Goal: Information Seeking & Learning: Learn about a topic

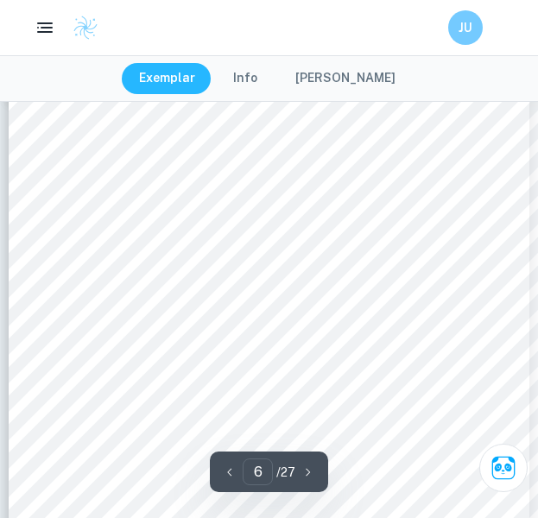
click at [33, 25] on button "button" at bounding box center [45, 27] width 35 height 35
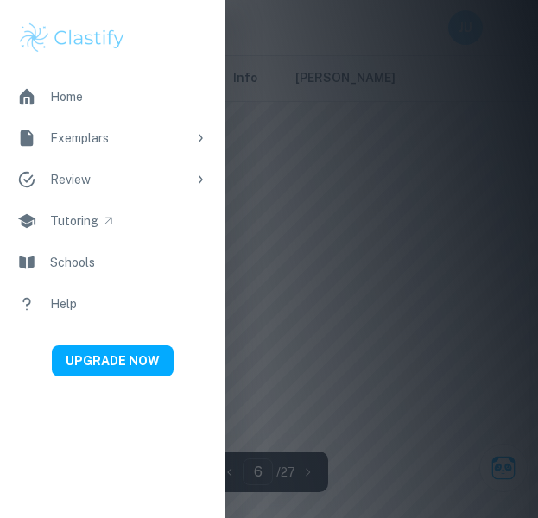
scroll to position [3898, 0]
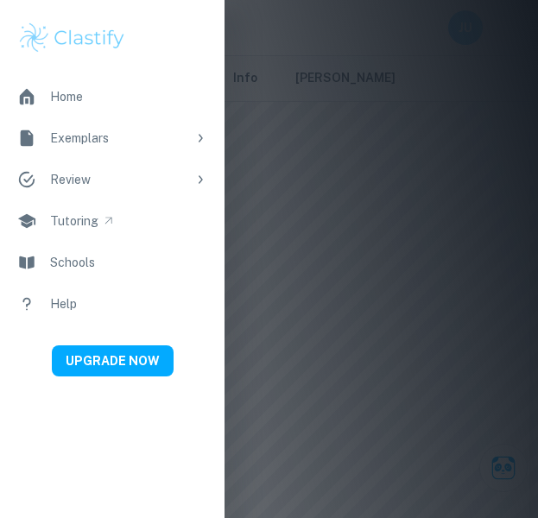
click at [307, 215] on div at bounding box center [269, 259] width 538 height 518
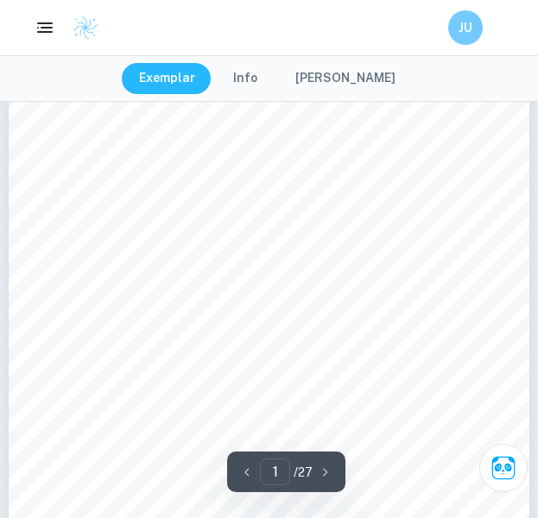
scroll to position [653, 0]
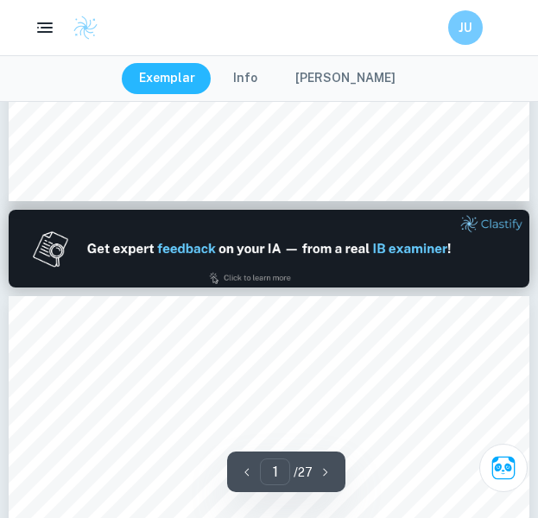
click at [323, 75] on button "[PERSON_NAME]" at bounding box center [345, 78] width 135 height 31
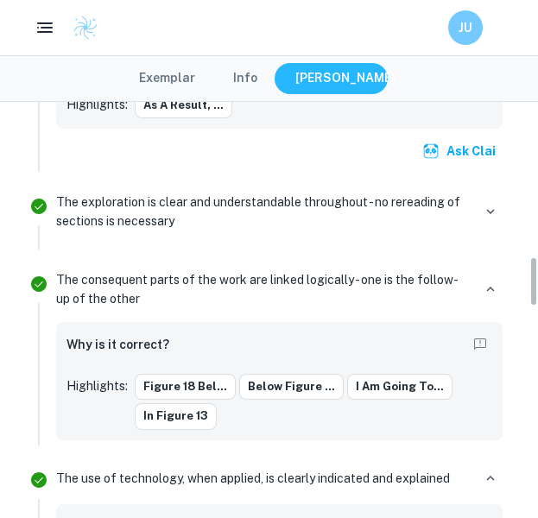
scroll to position [1279, 0]
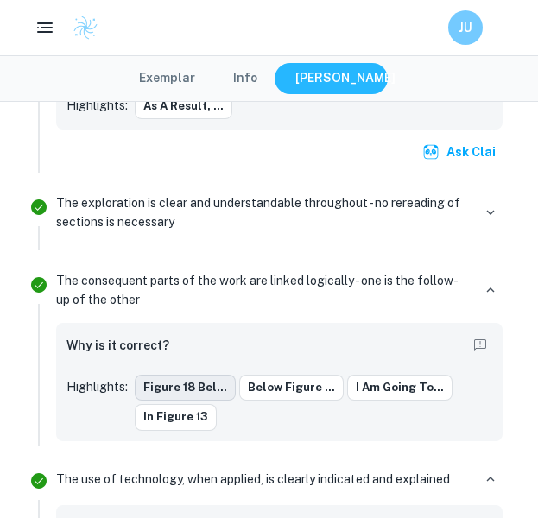
click at [161, 390] on button "Figure 18 bel..." at bounding box center [185, 388] width 101 height 26
click at [195, 79] on button "Exemplar" at bounding box center [167, 78] width 91 height 31
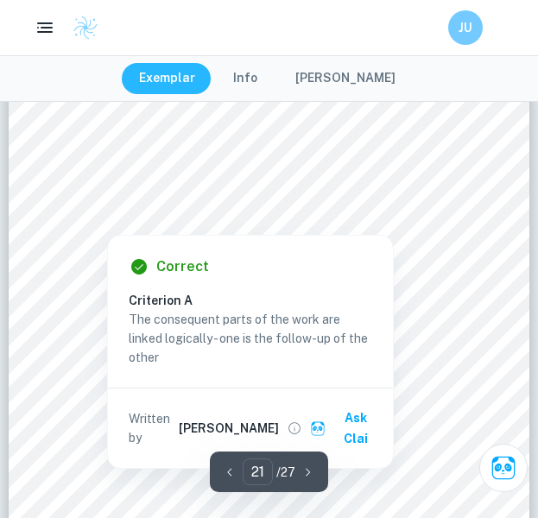
scroll to position [15265, 0]
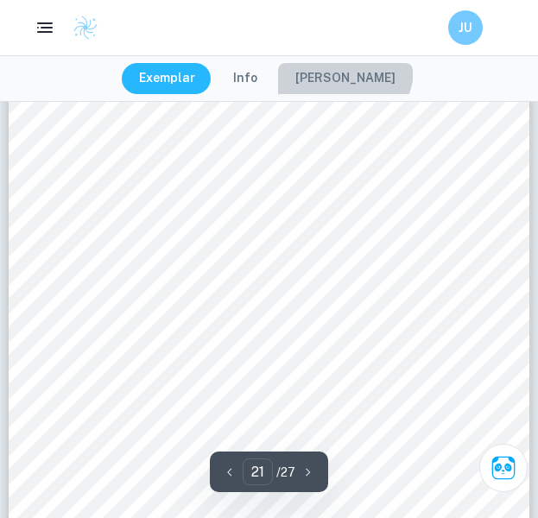
click at [352, 69] on button "[PERSON_NAME]" at bounding box center [345, 78] width 135 height 31
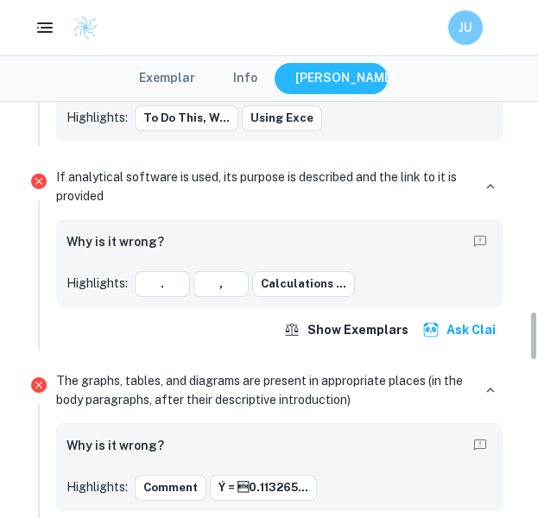
scroll to position [1730, 0]
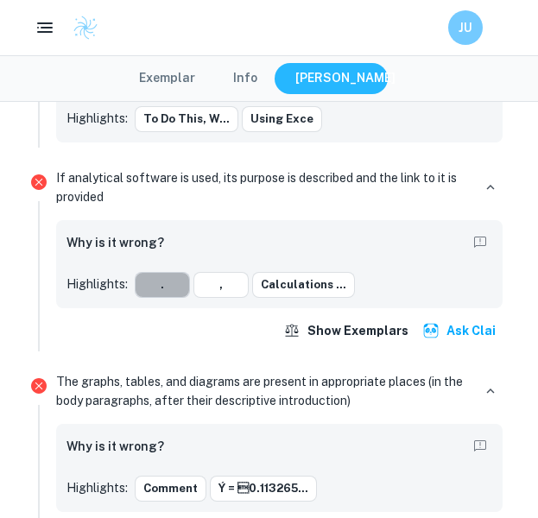
click at [170, 282] on button "." at bounding box center [162, 285] width 55 height 26
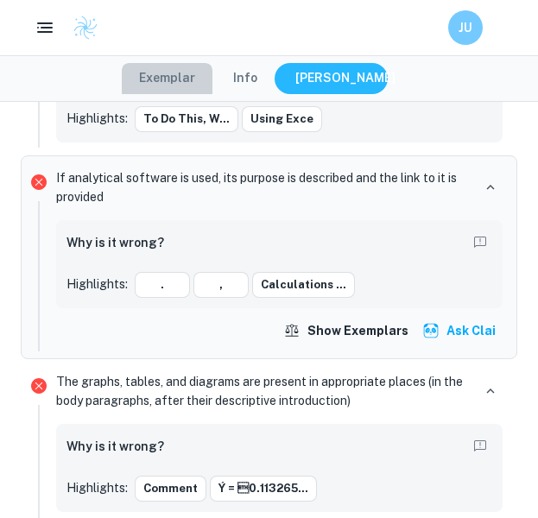
click at [187, 79] on button "Exemplar" at bounding box center [167, 78] width 91 height 31
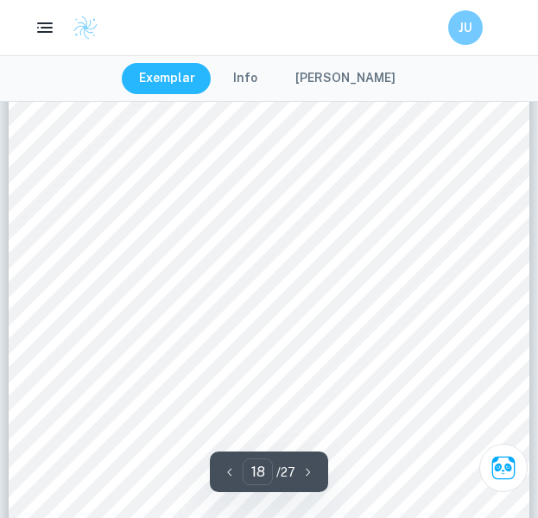
scroll to position [13002, 0]
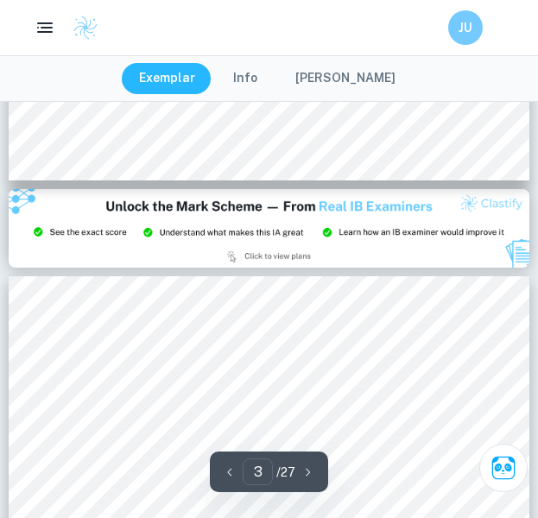
type input "2"
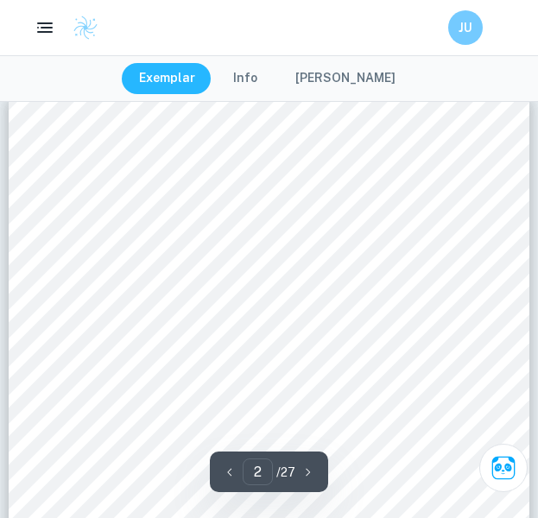
scroll to position [845, 0]
